Goal: Contribute content: Contribute content

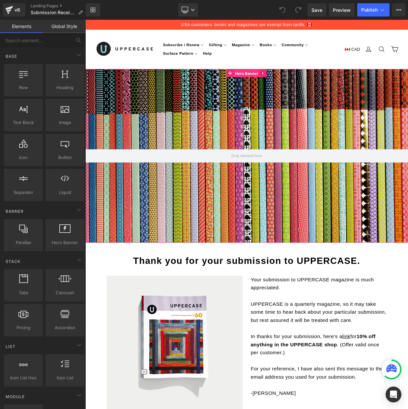
click at [280, 84] on span "Hero Banner" at bounding box center [285, 86] width 32 height 10
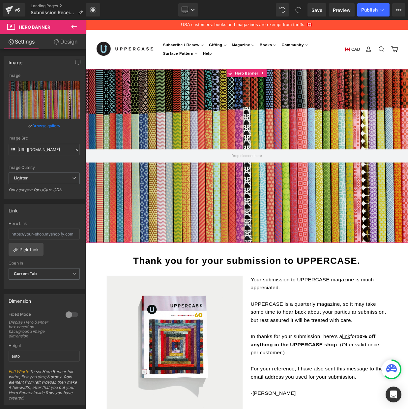
click at [63, 42] on link "Design" at bounding box center [65, 41] width 43 height 15
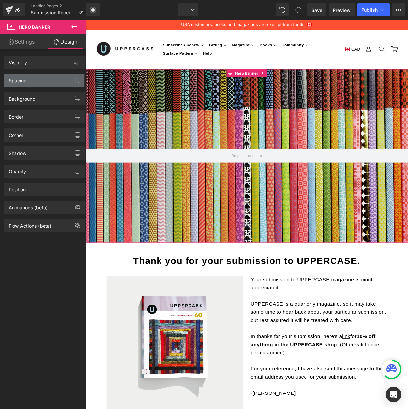
click at [26, 79] on div "Spacing" at bounding box center [18, 78] width 18 height 9
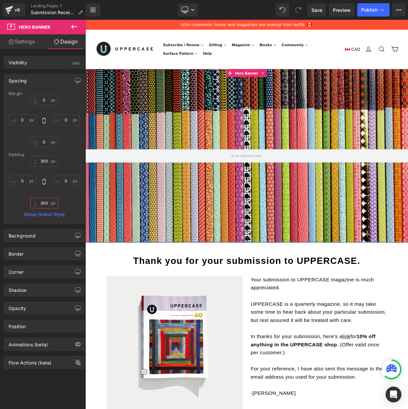
click at [43, 203] on input "300" at bounding box center [44, 203] width 28 height 11
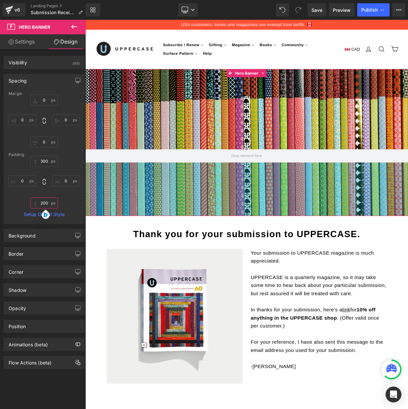
type input "200="
type input "="
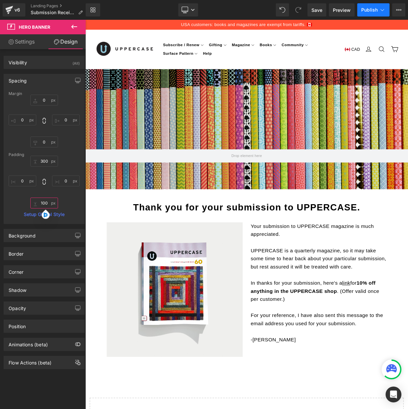
type input "100"
click at [373, 12] on span "Publish" at bounding box center [370, 9] width 16 height 5
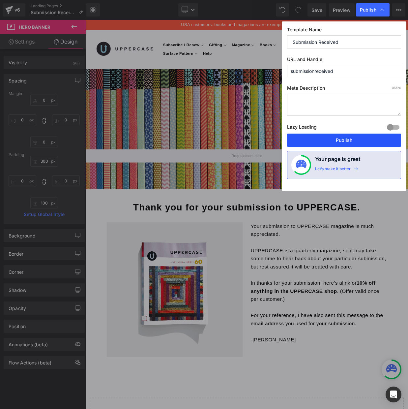
click at [353, 141] on button "Publish" at bounding box center [344, 140] width 114 height 13
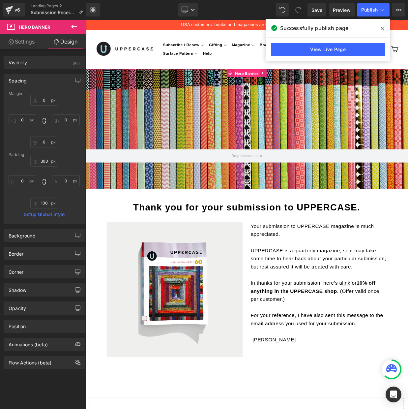
click at [284, 84] on span "Hero Banner" at bounding box center [285, 86] width 32 height 10
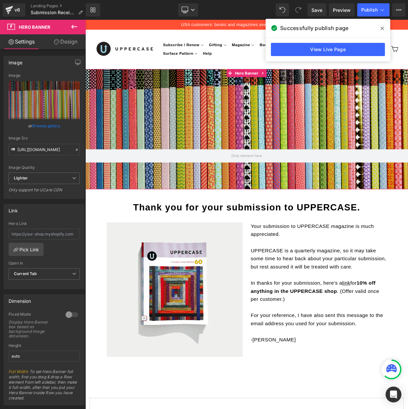
click at [72, 42] on link "Design" at bounding box center [65, 41] width 43 height 15
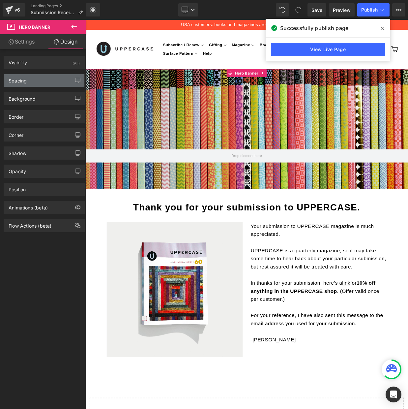
click at [19, 80] on div "Spacing" at bounding box center [18, 78] width 18 height 9
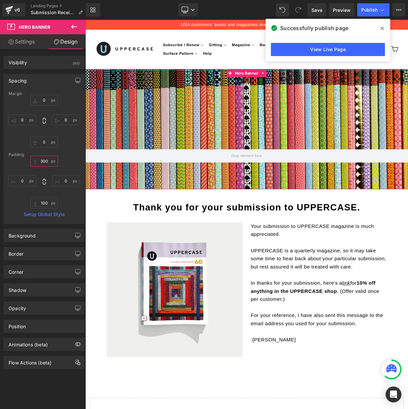
click at [43, 161] on input "300" at bounding box center [44, 161] width 28 height 11
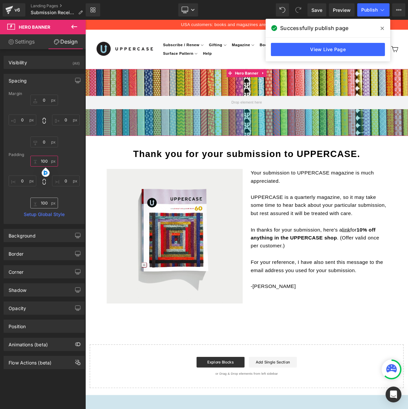
type input "100"
click at [39, 202] on input "100" at bounding box center [44, 203] width 28 height 11
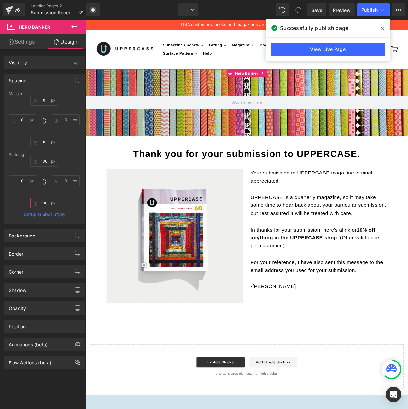
click at [39, 202] on input "100" at bounding box center [44, 203] width 28 height 11
type input "0"
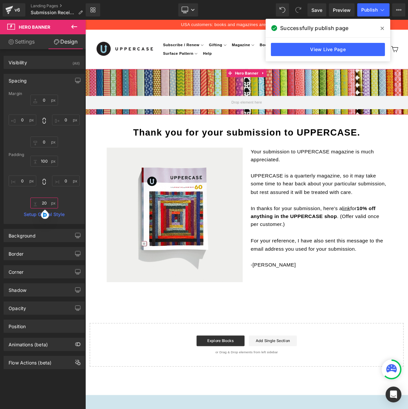
type input "2"
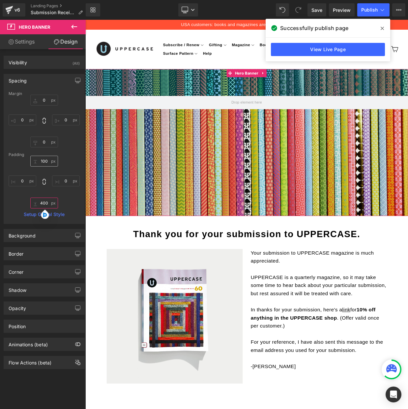
type input "400"
click at [40, 160] on input "100" at bounding box center [44, 161] width 28 height 11
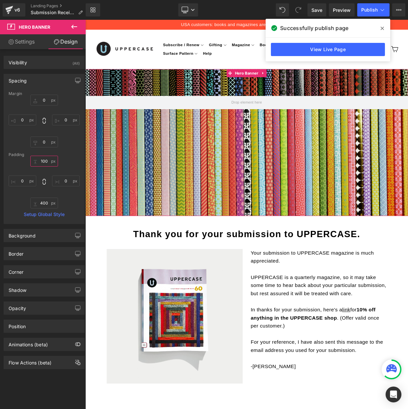
click at [40, 160] on input "100" at bounding box center [44, 161] width 28 height 11
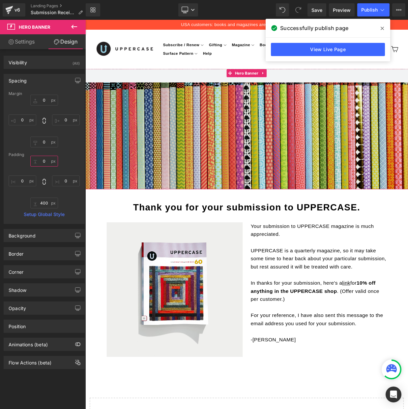
click at [43, 160] on input "0" at bounding box center [44, 161] width 28 height 11
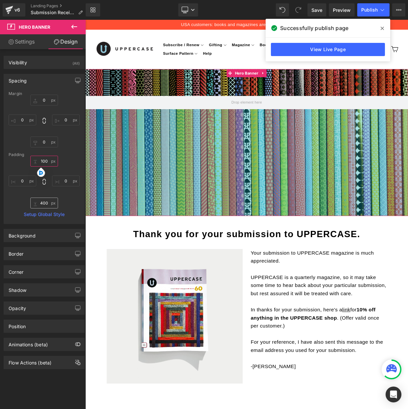
type input "100"
click at [44, 203] on input "400" at bounding box center [44, 203] width 28 height 11
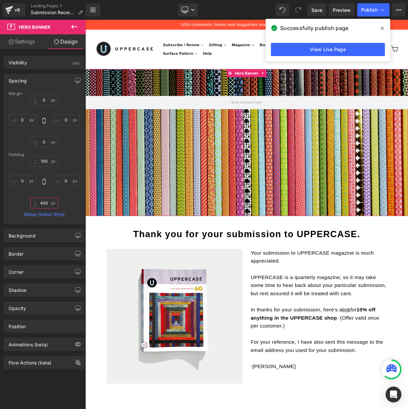
click at [44, 203] on input "400" at bounding box center [44, 203] width 28 height 11
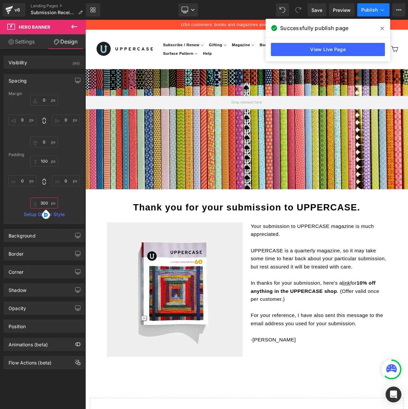
type input "300"
click at [368, 7] on span "Publish" at bounding box center [370, 9] width 16 height 5
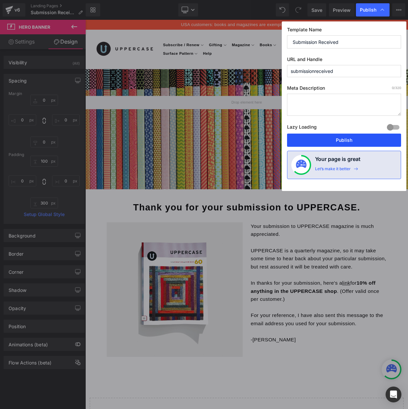
click at [349, 136] on button "Publish" at bounding box center [344, 140] width 114 height 13
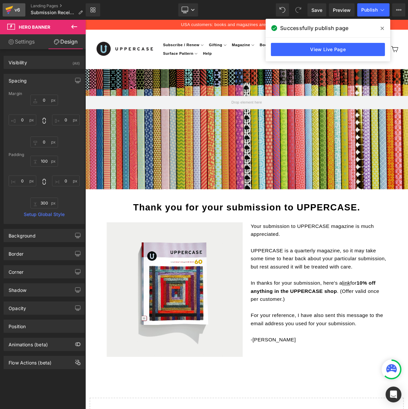
click at [11, 7] on icon at bounding box center [10, 8] width 8 height 4
